Goal: Information Seeking & Learning: Learn about a topic

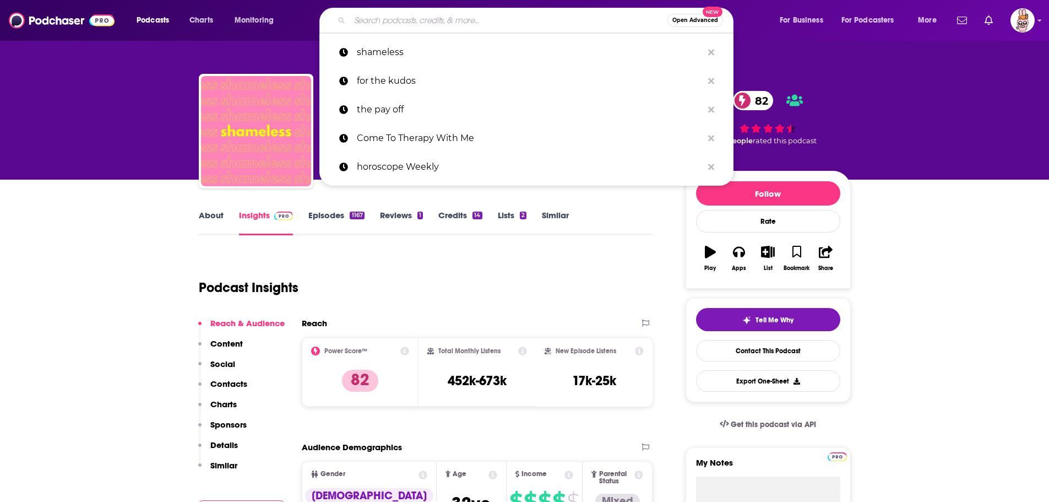
click at [410, 26] on input "Search podcasts, credits, & more..." at bounding box center [509, 21] width 318 height 18
type input "stellar"
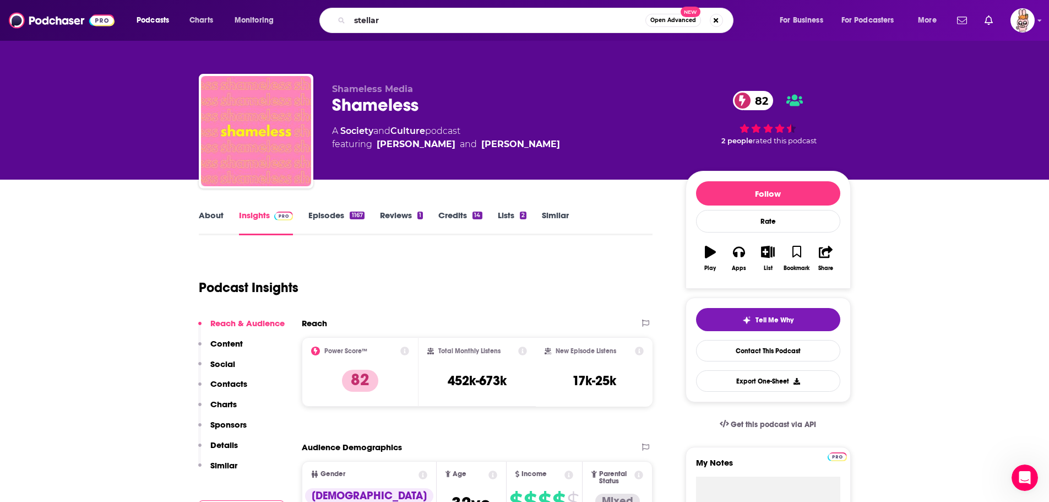
click at [423, 21] on input "stellar" at bounding box center [498, 21] width 296 height 18
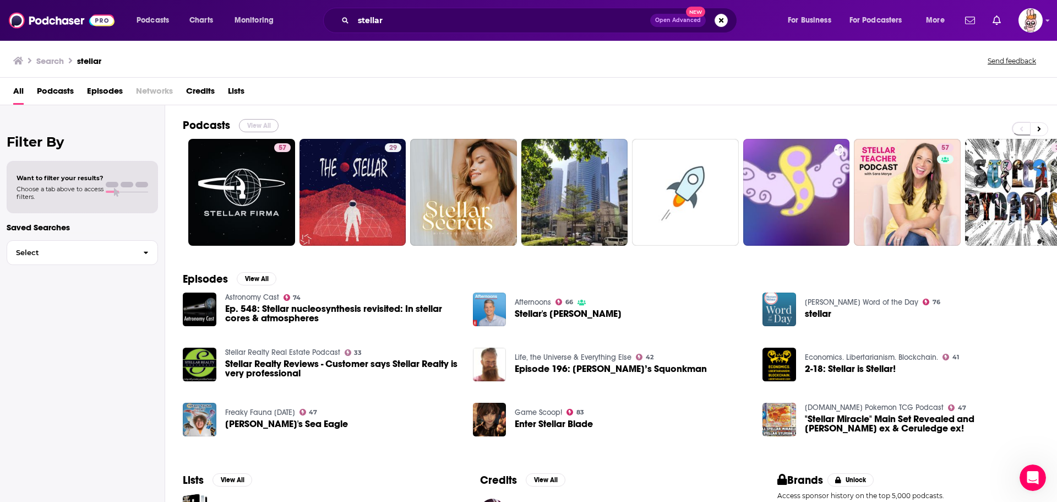
click at [252, 127] on button "View All" at bounding box center [259, 125] width 40 height 13
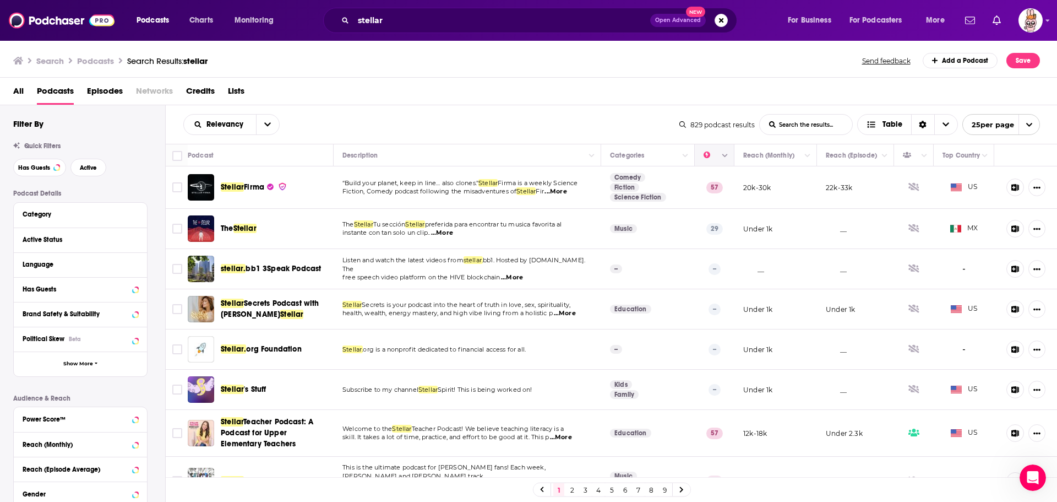
click at [722, 154] on icon "Column Actions" at bounding box center [725, 156] width 6 height 7
click at [696, 152] on div at bounding box center [528, 251] width 1057 height 502
click at [707, 161] on icon "Move" at bounding box center [713, 155] width 13 height 13
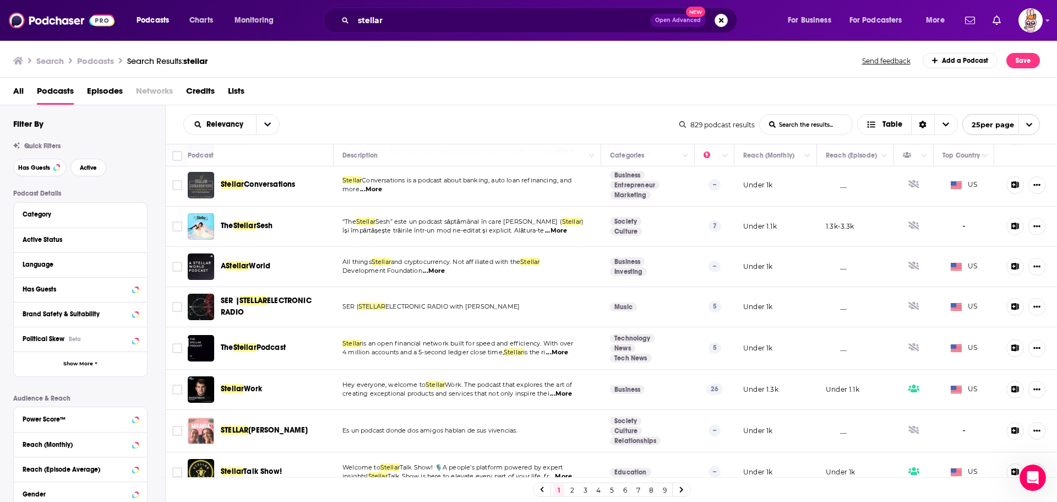
scroll to position [726, 0]
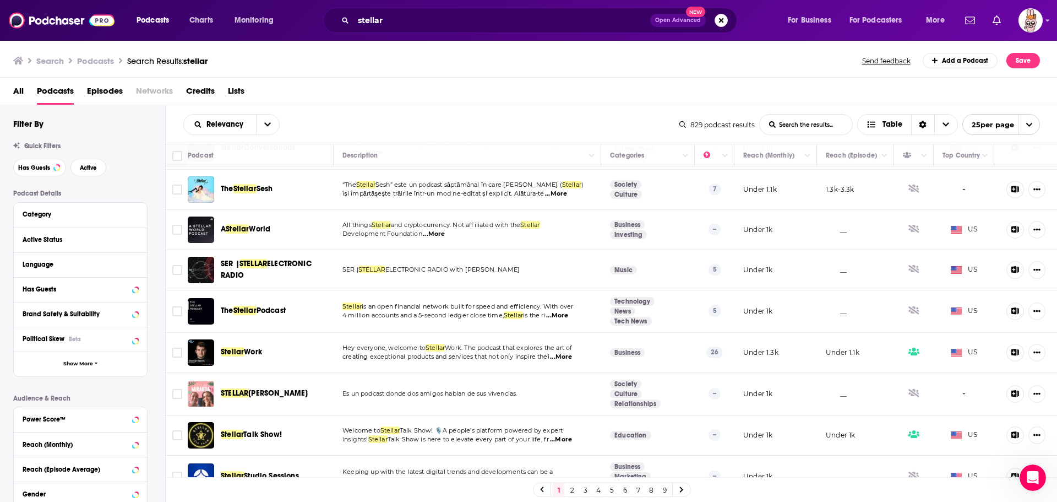
click at [574, 493] on link "2" at bounding box center [572, 489] width 11 height 13
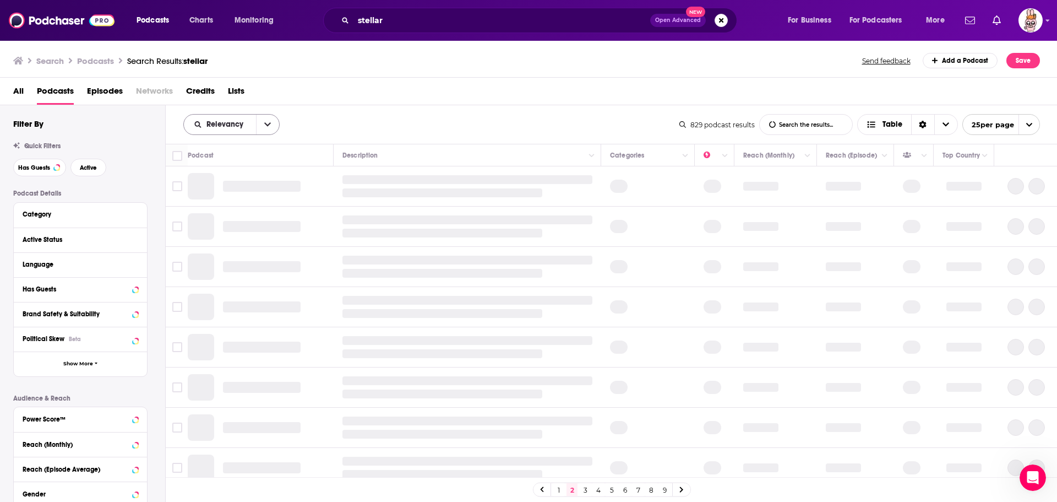
click at [252, 126] on span "Relevancy" at bounding box center [220, 125] width 72 height 8
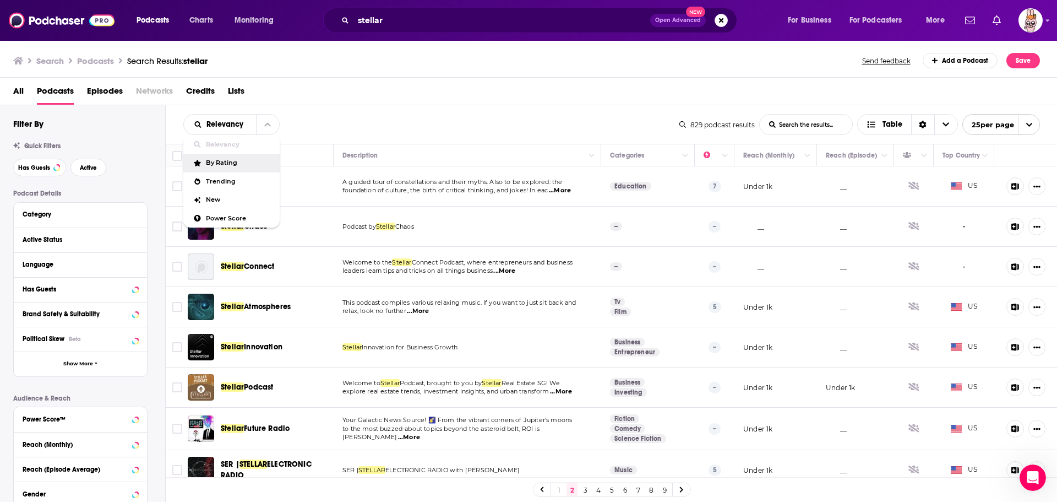
click at [231, 164] on span "By Rating" at bounding box center [238, 163] width 65 height 6
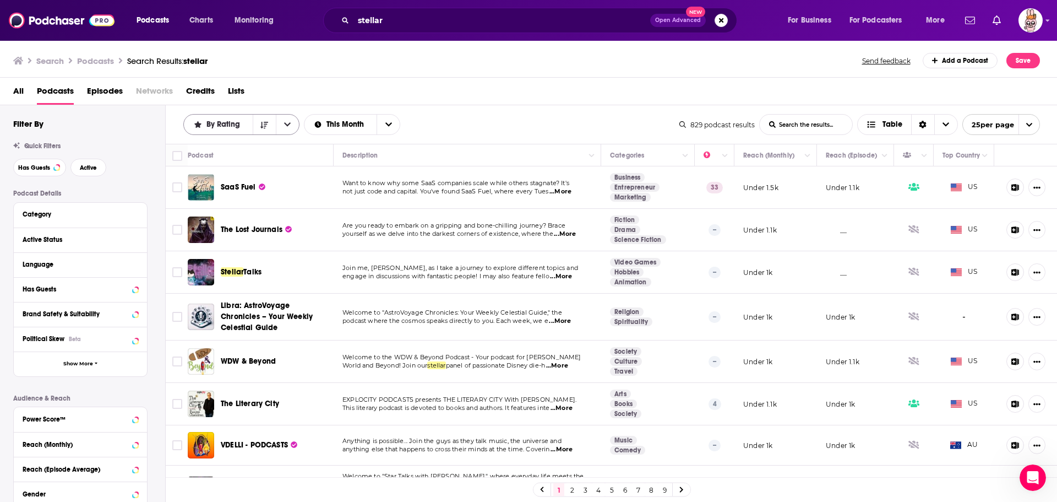
click at [233, 121] on span "By Rating" at bounding box center [224, 125] width 37 height 8
click at [232, 179] on span "Trending" at bounding box center [248, 181] width 85 height 6
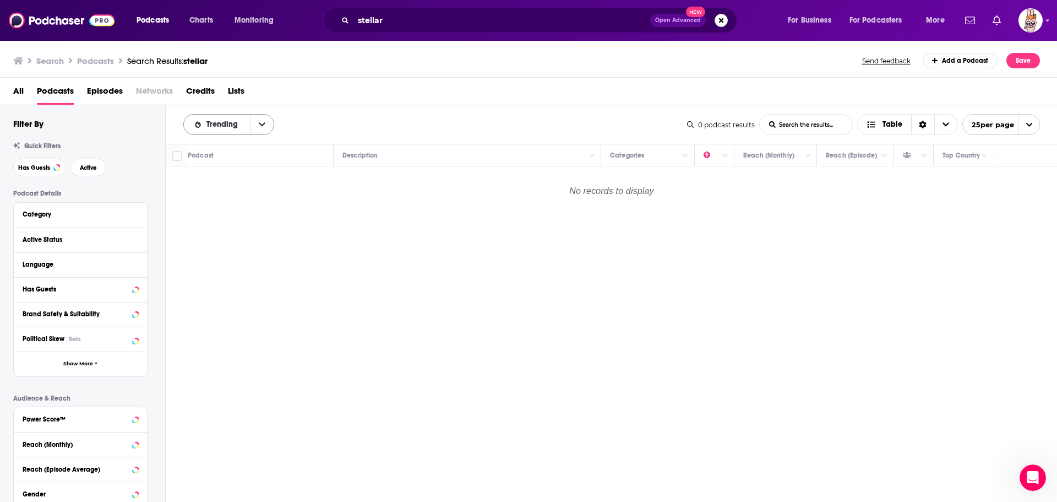
click at [232, 127] on span "Trending" at bounding box center [223, 125] width 35 height 8
click at [237, 143] on span "Relevancy" at bounding box center [235, 144] width 59 height 6
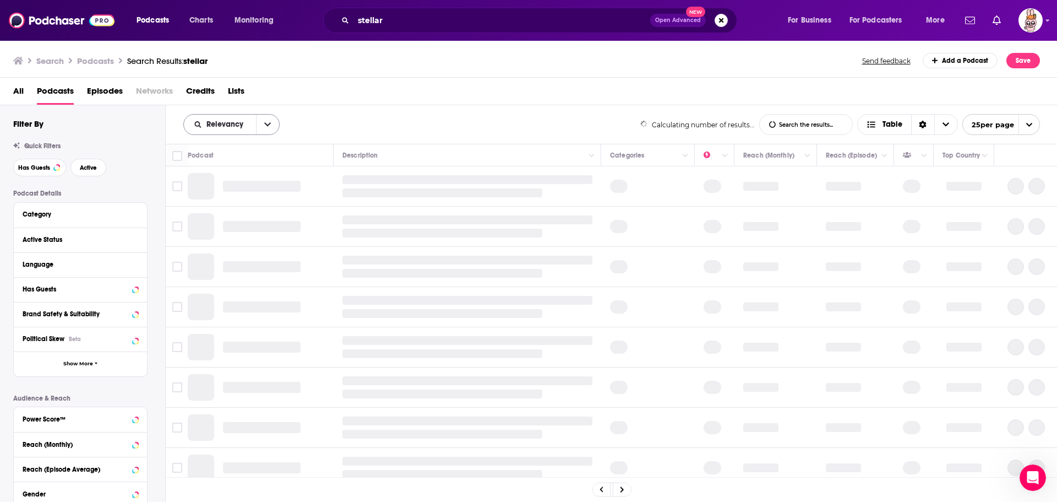
click at [205, 121] on span "Relevancy" at bounding box center [220, 125] width 72 height 8
click at [226, 217] on span "Power Score" at bounding box center [238, 218] width 65 height 6
